Goal: Task Accomplishment & Management: Manage account settings

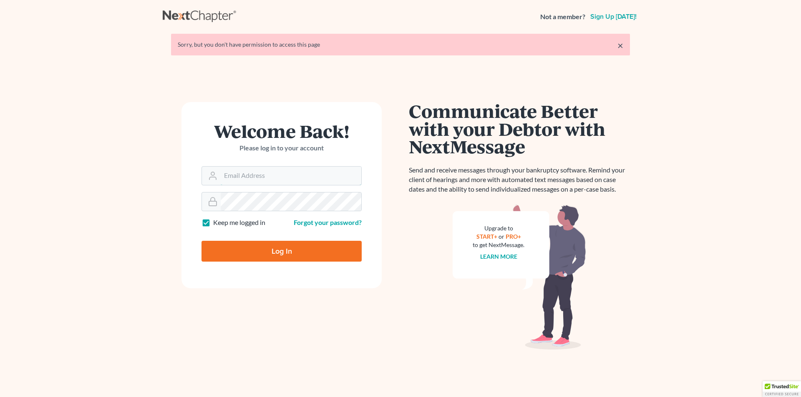
type input "[EMAIL_ADDRESS][DOMAIN_NAME]"
click at [273, 251] on input "Log In" at bounding box center [281, 251] width 160 height 21
type input "Thinking..."
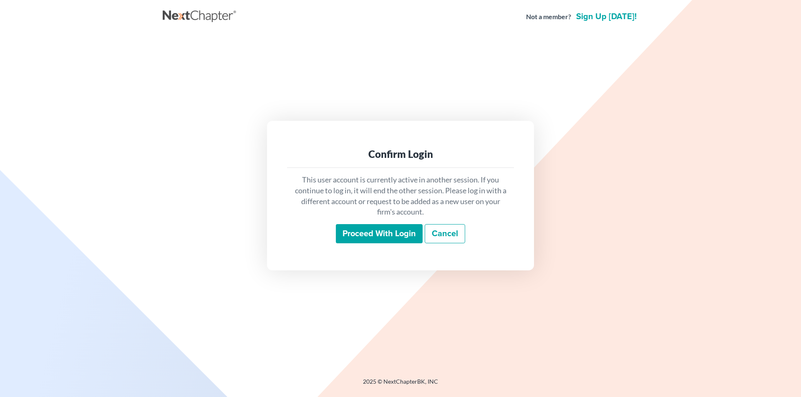
click at [366, 226] on input "Proceed with login" at bounding box center [379, 233] width 87 height 19
